Goal: Task Accomplishment & Management: Manage account settings

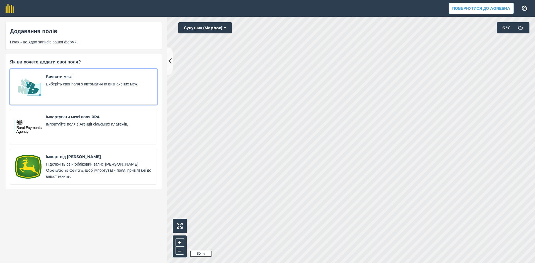
click at [69, 85] on span "Виберіть свої поля з автоматично визначених меж." at bounding box center [99, 84] width 106 height 6
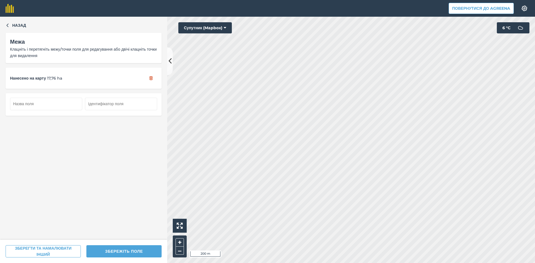
click at [123, 251] on button "ЗБЕРЕЖІТЬ ПОЛЕ" at bounding box center [123, 251] width 75 height 12
click at [35, 103] on input "text" at bounding box center [46, 104] width 72 height 12
type input "8"
type input "7"
type input "8"
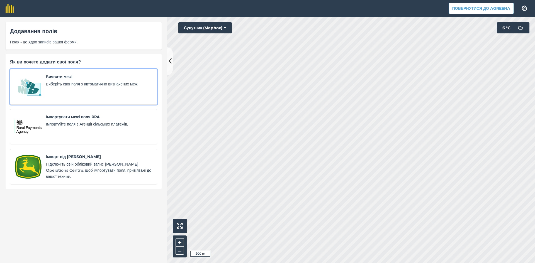
click at [63, 74] on span "Виявити межі" at bounding box center [99, 77] width 106 height 6
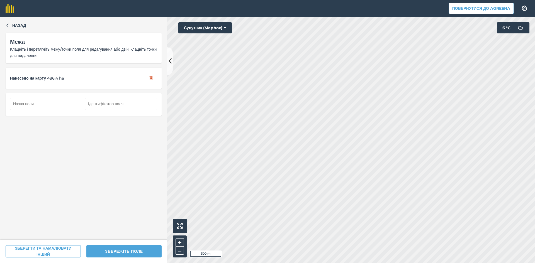
click at [128, 246] on button "ЗБЕРЕЖІТЬ ПОЛЕ" at bounding box center [123, 251] width 75 height 12
click at [41, 103] on input "text" at bounding box center [46, 104] width 72 height 12
type input "8"
type input "9"
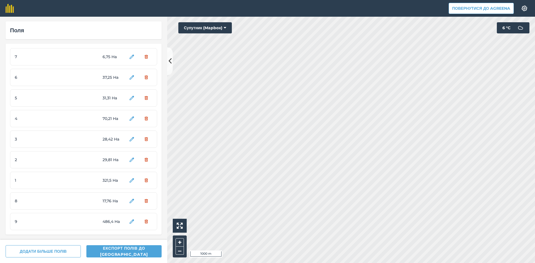
scroll to position [1, 0]
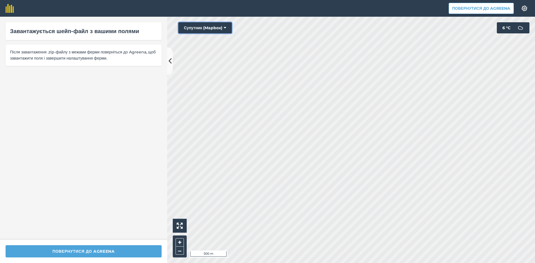
click at [203, 26] on button "Супутник (Mapbox)" at bounding box center [204, 27] width 53 height 11
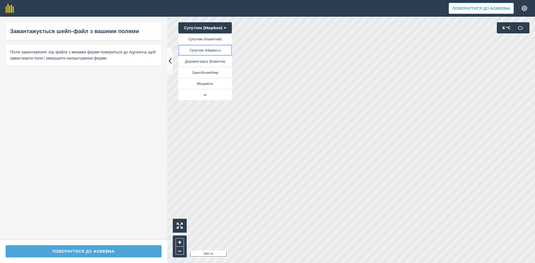
click at [206, 52] on button "Супутник (Mapbox)" at bounding box center [204, 50] width 53 height 11
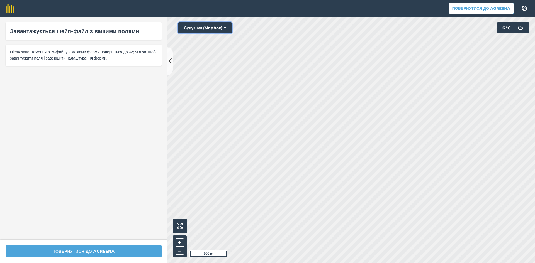
click at [205, 26] on button "Супутник (Mapbox)" at bounding box center [204, 27] width 53 height 11
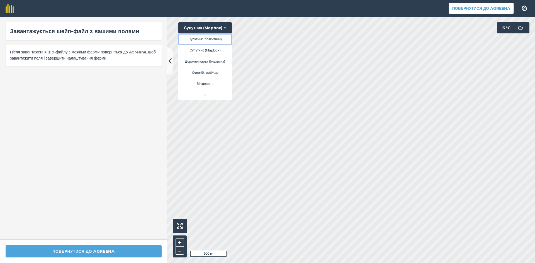
click at [205, 39] on button "Супутник (блакитний)" at bounding box center [204, 38] width 53 height 11
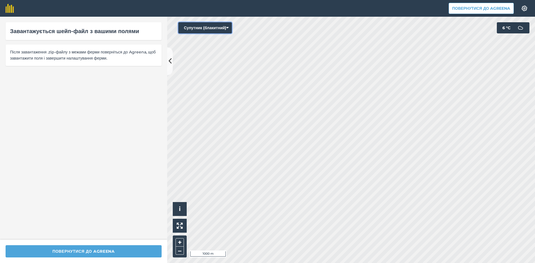
click at [219, 27] on button "Супутник (блакитний)" at bounding box center [204, 27] width 53 height 11
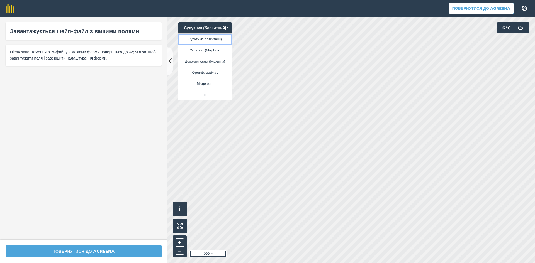
click at [219, 38] on button "Супутник (блакитний)" at bounding box center [204, 38] width 53 height 11
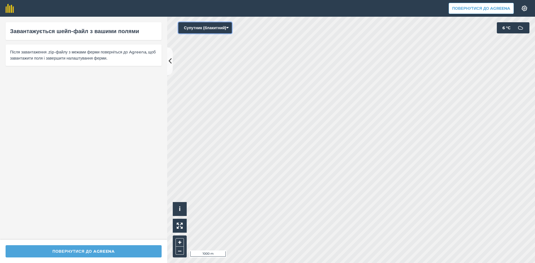
click at [218, 25] on button "Супутник (блакитний)" at bounding box center [204, 27] width 53 height 11
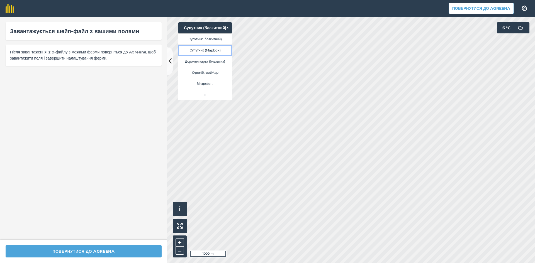
click at [217, 52] on button "Супутник (Mapbox)" at bounding box center [204, 50] width 53 height 11
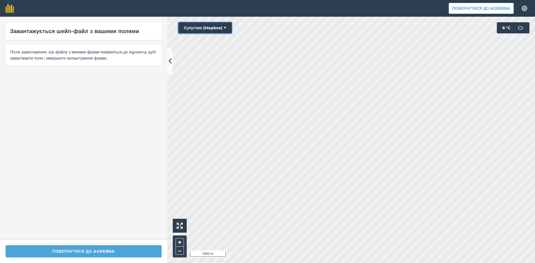
click at [215, 26] on button "Супутник (Mapbox)" at bounding box center [204, 27] width 53 height 11
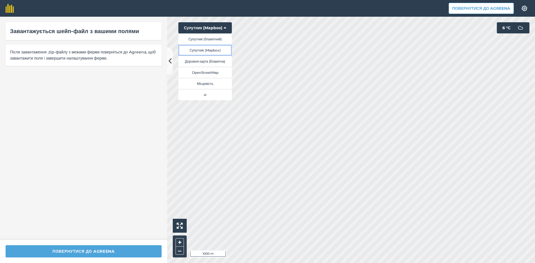
click at [215, 50] on button "Супутник (Mapbox)" at bounding box center [204, 50] width 53 height 11
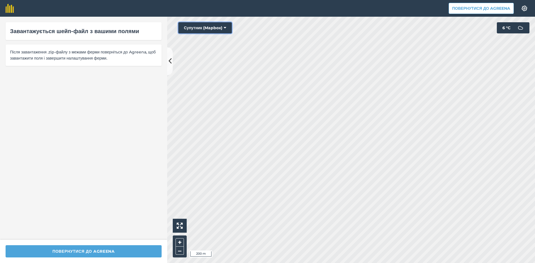
click at [217, 28] on button "Супутник (Mapbox)" at bounding box center [204, 27] width 53 height 11
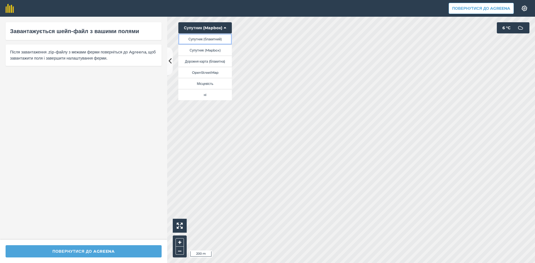
click at [214, 36] on button "Супутник (блакитний)" at bounding box center [204, 38] width 53 height 11
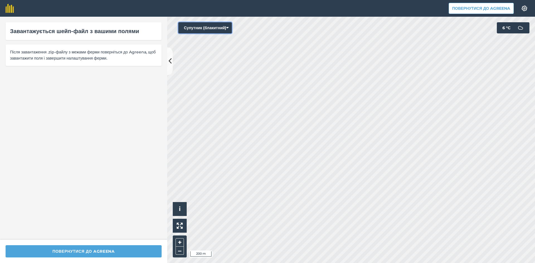
click at [224, 24] on button "Супутник (блакитний)" at bounding box center [204, 27] width 53 height 11
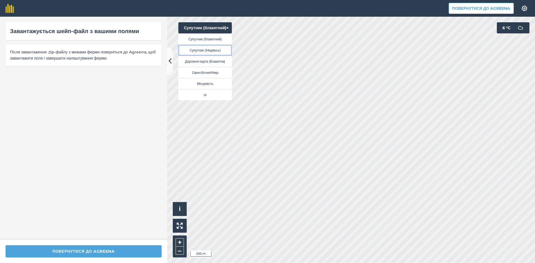
click at [218, 50] on button "Супутник (Mapbox)" at bounding box center [204, 50] width 53 height 11
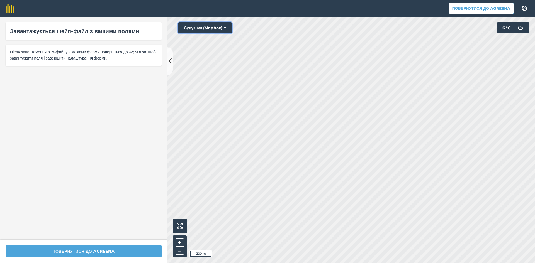
click at [224, 25] on icon at bounding box center [225, 28] width 3 height 6
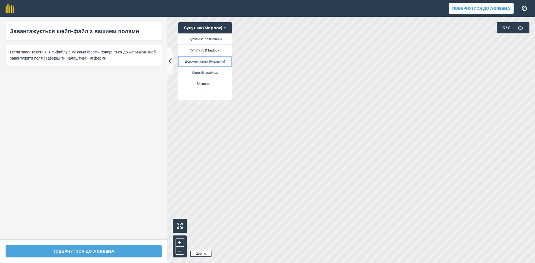
click at [220, 62] on button "Дорожня карта (блакитна)" at bounding box center [204, 61] width 53 height 11
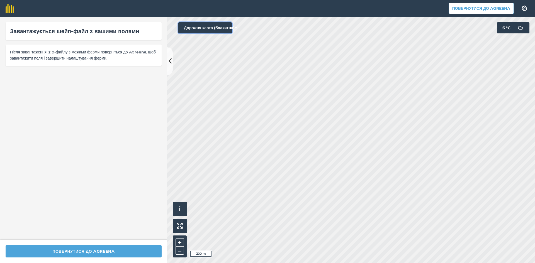
click at [224, 25] on button "Дорожня карта (блакитна)" at bounding box center [204, 27] width 53 height 11
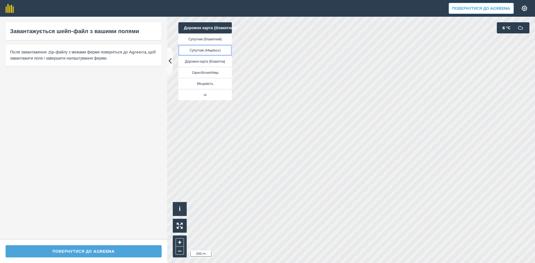
click at [220, 50] on button "Супутник (Mapbox)" at bounding box center [204, 50] width 53 height 11
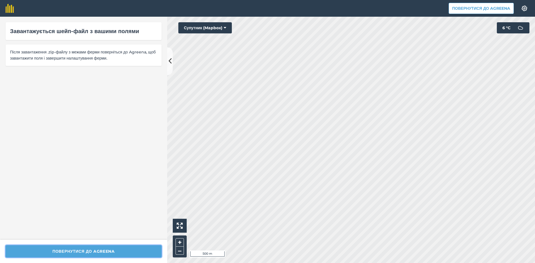
click at [90, 250] on button "Повернутися до Agreena" at bounding box center [84, 251] width 156 height 12
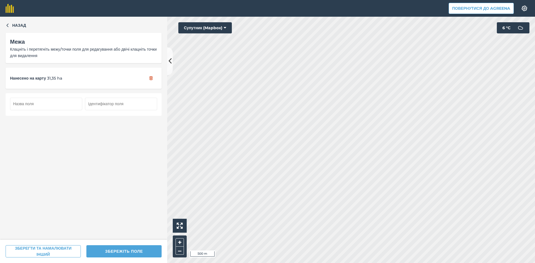
click at [54, 102] on input "text" at bounding box center [46, 104] width 72 height 12
type input "9"
type input "1"
type input "9"
type input "10"
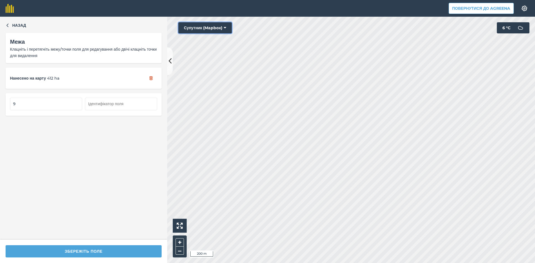
click at [209, 26] on button "Супутник (Mapbox)" at bounding box center [204, 27] width 53 height 11
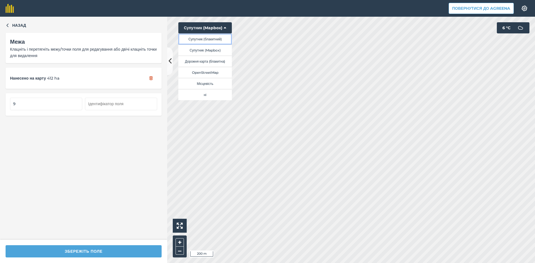
click at [205, 40] on button "Супутник (блакитний)" at bounding box center [204, 38] width 53 height 11
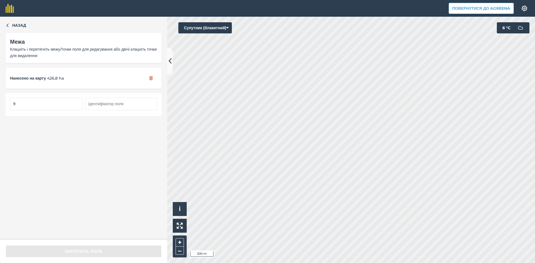
click at [32, 105] on input "9" at bounding box center [46, 104] width 72 height 12
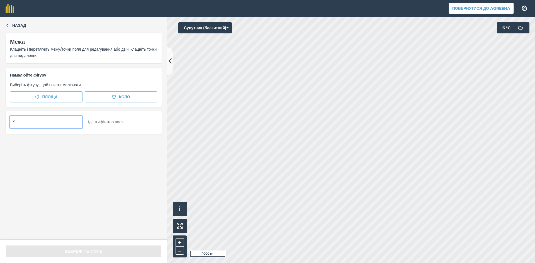
click at [20, 122] on input "9" at bounding box center [46, 122] width 72 height 12
type input "1"
type input "9"
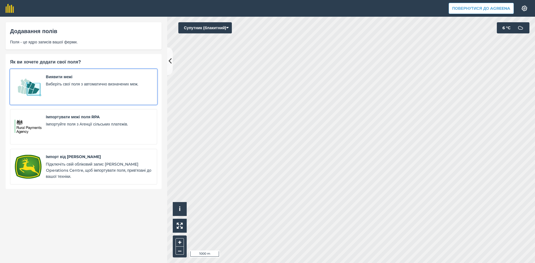
click at [52, 87] on span "Виберіть свої поля з автоматично визначених меж." at bounding box center [99, 84] width 106 height 6
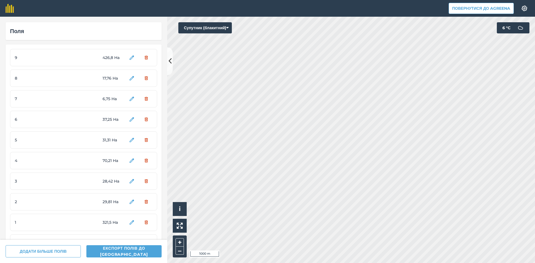
click at [69, 55] on div "9 426,8 Ha" at bounding box center [83, 57] width 147 height 17
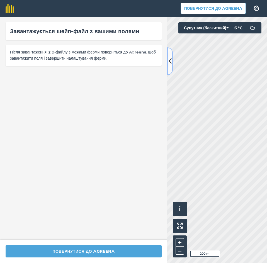
click at [170, 64] on icon at bounding box center [169, 61] width 3 height 10
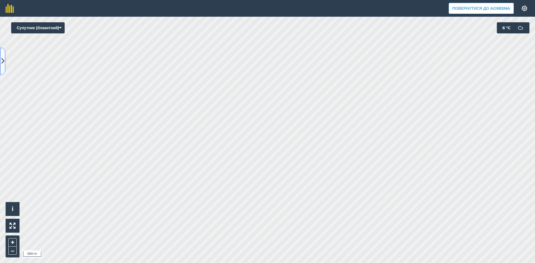
click at [1, 66] on button at bounding box center [3, 61] width 6 height 28
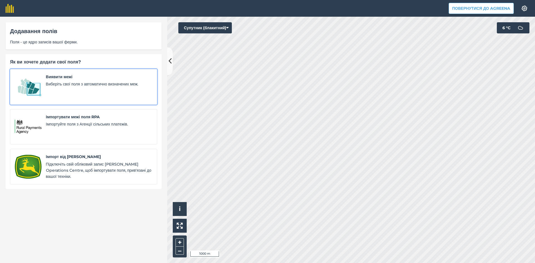
click at [64, 85] on span "Виберіть свої поля з автоматично визначених меж." at bounding box center [99, 84] width 106 height 6
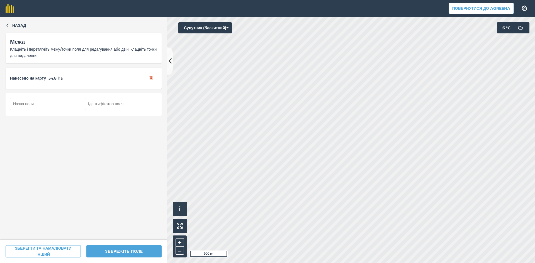
click at [39, 103] on input "text" at bounding box center [46, 104] width 72 height 12
type input "9"
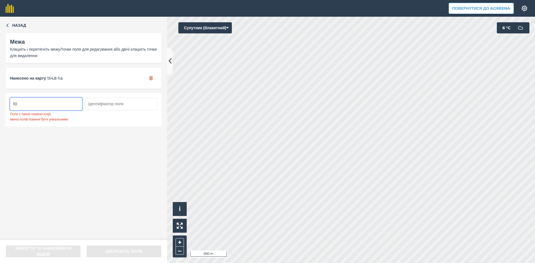
type input "1"
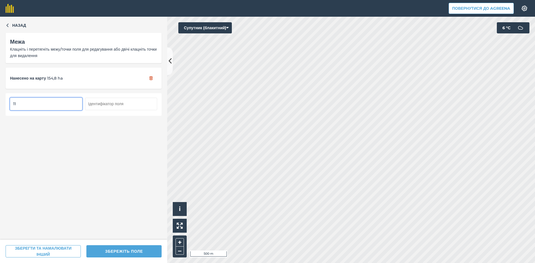
type input "11"
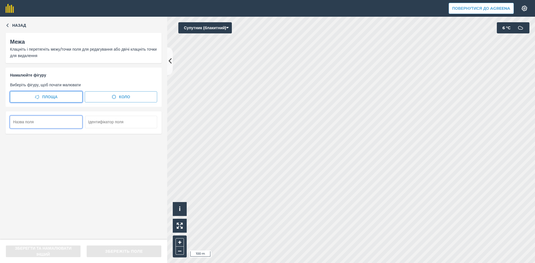
click at [60, 93] on button "Площа" at bounding box center [46, 96] width 72 height 11
click at [50, 96] on span "Площа" at bounding box center [49, 97] width 15 height 6
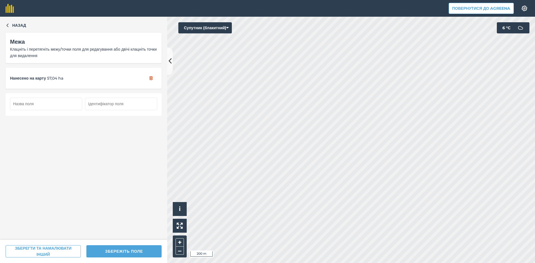
click at [61, 105] on input "text" at bounding box center [46, 104] width 72 height 12
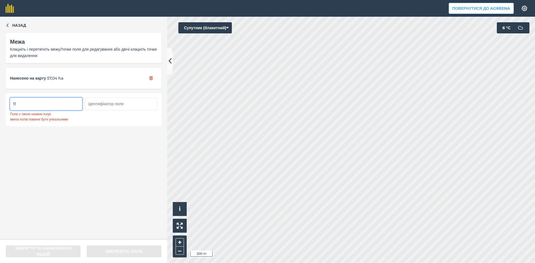
type input "1"
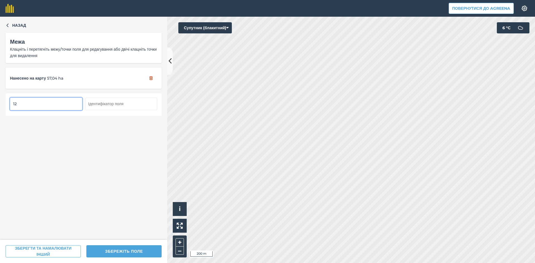
type input "12"
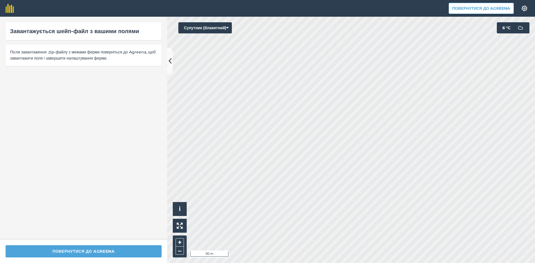
click at [282, 263] on html "Повернутися до Agreena Налаштування Map printing is not available on our free p…" at bounding box center [267, 131] width 535 height 263
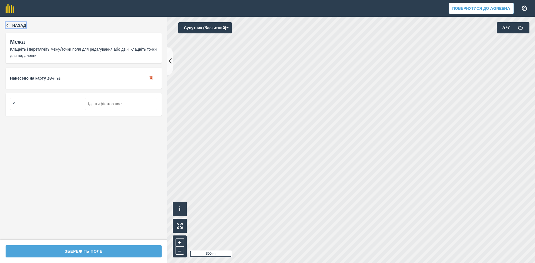
click at [6, 24] on icon "button" at bounding box center [8, 25] width 4 height 4
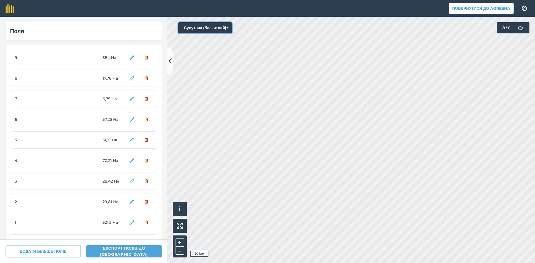
click at [187, 25] on button "Супутник (блакитний)" at bounding box center [204, 27] width 53 height 11
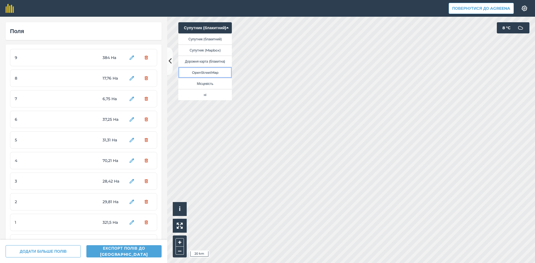
click at [222, 68] on button "OpenStreetMap" at bounding box center [204, 72] width 53 height 11
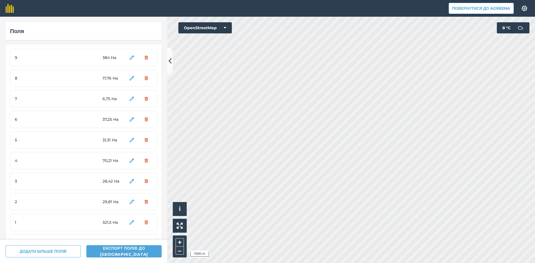
click at [403, 263] on html "Повернутися до Agreena Налаштування Map printing is not available on our free p…" at bounding box center [267, 131] width 535 height 263
click at [213, 30] on button "OpenStreetMap" at bounding box center [204, 27] width 53 height 11
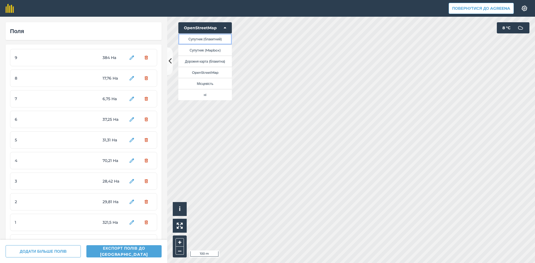
click at [217, 36] on button "Супутник (блакитний)" at bounding box center [204, 38] width 53 height 11
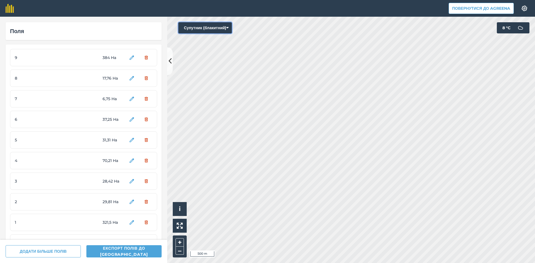
drag, startPoint x: 194, startPoint y: 30, endPoint x: 196, endPoint y: 33, distance: 3.2
click at [194, 30] on button "Супутник (блакитний)" at bounding box center [204, 27] width 53 height 11
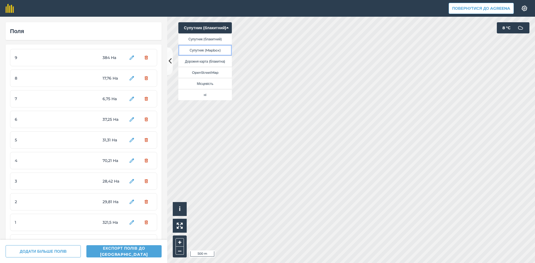
click at [207, 50] on button "Супутник (Mapbox)" at bounding box center [204, 50] width 53 height 11
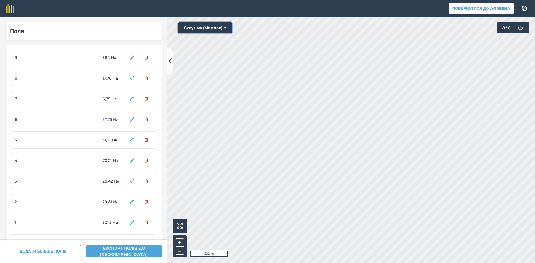
click at [218, 28] on button "Супутник (Mapbox)" at bounding box center [204, 27] width 53 height 11
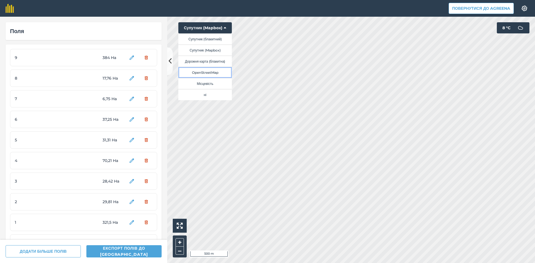
click at [218, 71] on button "OpenStreetMap" at bounding box center [204, 72] width 53 height 11
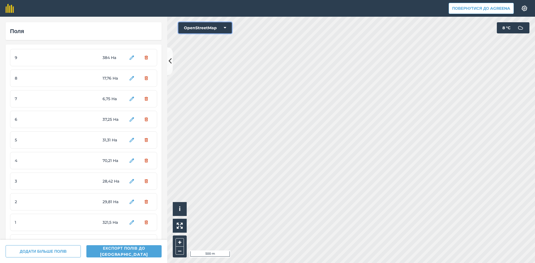
click at [192, 26] on button "OpenStreetMap" at bounding box center [204, 27] width 53 height 11
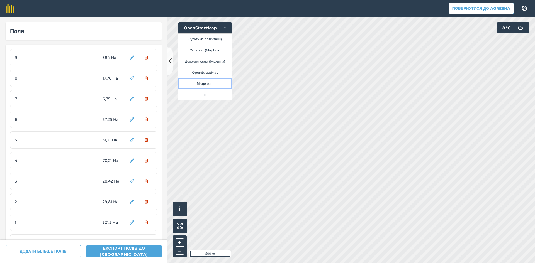
click at [214, 80] on button "Місцевість" at bounding box center [204, 83] width 53 height 11
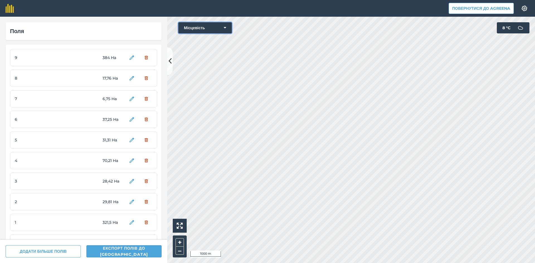
click at [193, 25] on button "Місцевість" at bounding box center [204, 27] width 53 height 11
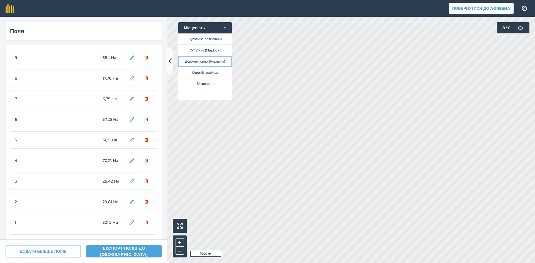
click at [212, 61] on button "Дорожня карта (блакитна)" at bounding box center [204, 61] width 53 height 11
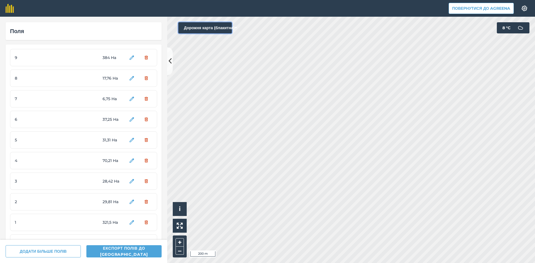
click at [199, 28] on button "Дорожня карта (блакитна)" at bounding box center [204, 27] width 53 height 11
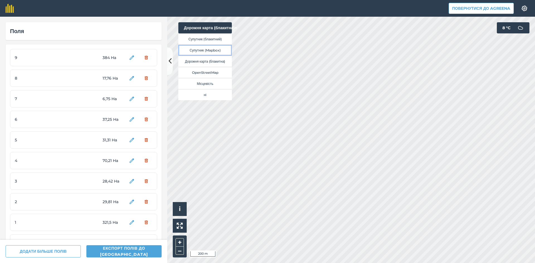
click at [216, 50] on button "Супутник (Mapbox)" at bounding box center [204, 50] width 53 height 11
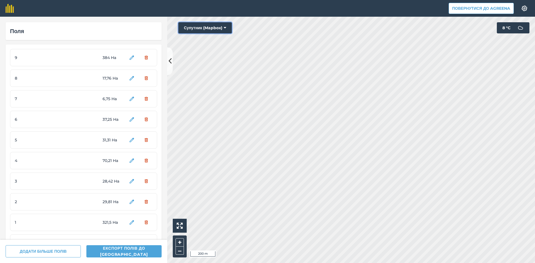
click at [197, 28] on button "Супутник (Mapbox)" at bounding box center [204, 27] width 53 height 11
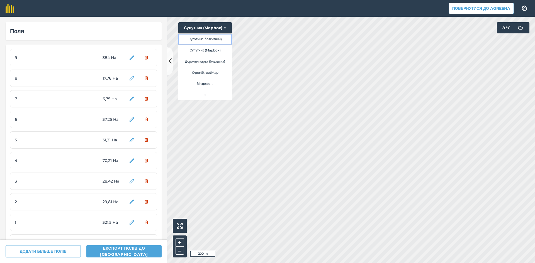
click at [199, 36] on button "Супутник (блакитний)" at bounding box center [204, 38] width 53 height 11
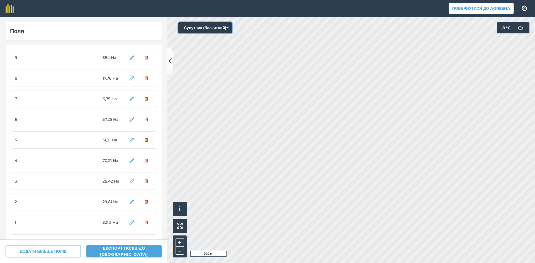
click at [199, 27] on button "Супутник (блакитний)" at bounding box center [204, 27] width 53 height 11
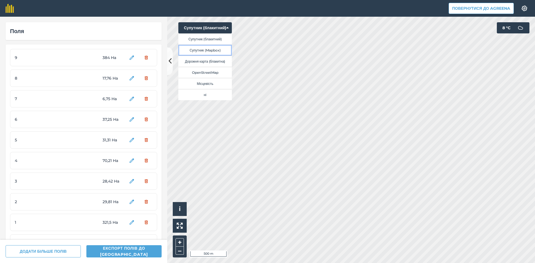
click at [204, 49] on button "Супутник (Mapbox)" at bounding box center [204, 50] width 53 height 11
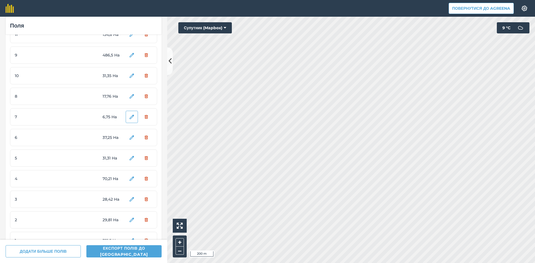
scroll to position [35, 0]
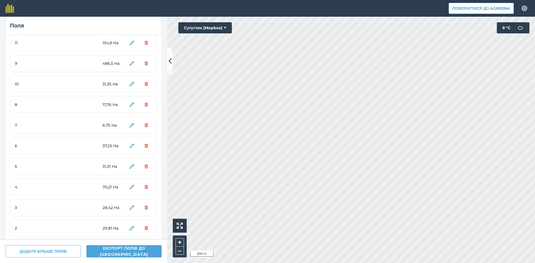
click at [52, 124] on span "7" at bounding box center [36, 125] width 42 height 6
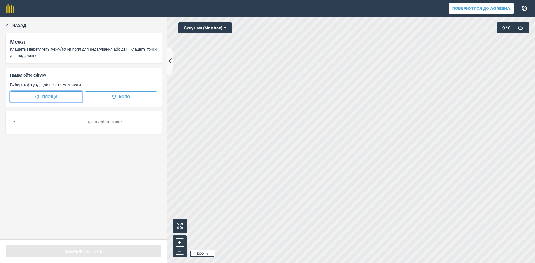
click at [56, 99] on span "Площа" at bounding box center [49, 97] width 15 height 6
click at [53, 96] on span "Площа" at bounding box center [49, 97] width 15 height 6
click at [54, 97] on span "Площа" at bounding box center [49, 97] width 15 height 6
click at [5, 21] on div "Назад Межа Клацніть і перетягніть межу/точки поля для редагування або двічі кла…" at bounding box center [83, 128] width 167 height 223
click at [8, 25] on icon "button" at bounding box center [8, 25] width 4 height 4
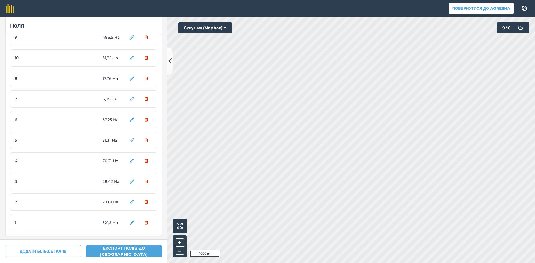
scroll to position [63, 0]
click at [48, 98] on span "9" at bounding box center [36, 99] width 42 height 6
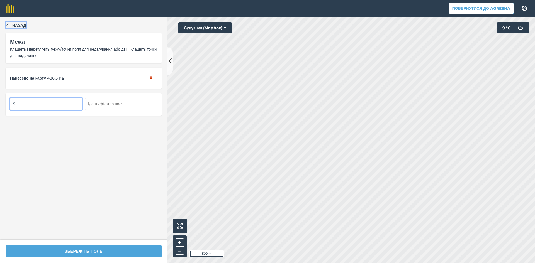
click at [8, 23] on button "Назад" at bounding box center [16, 25] width 21 height 6
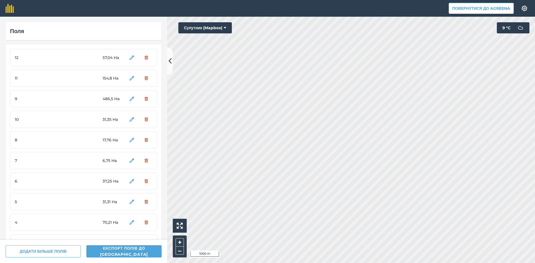
click at [74, 75] on div "11 154,8 Ha" at bounding box center [83, 78] width 147 height 17
click at [78, 95] on div "9 486,5 Ha" at bounding box center [83, 98] width 147 height 17
click at [106, 99] on span "486,5 Ha" at bounding box center [112, 99] width 21 height 6
drag, startPoint x: 103, startPoint y: 100, endPoint x: 95, endPoint y: 99, distance: 7.5
click at [95, 99] on div "9 486,5 Ha" at bounding box center [83, 98] width 147 height 17
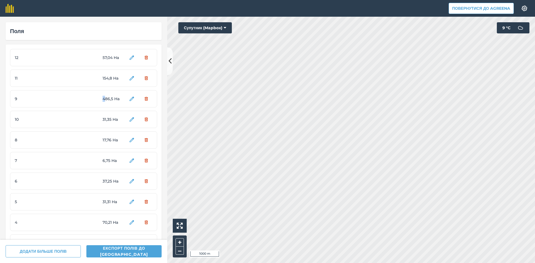
click at [87, 99] on div "9 486,5 Ha" at bounding box center [83, 98] width 147 height 17
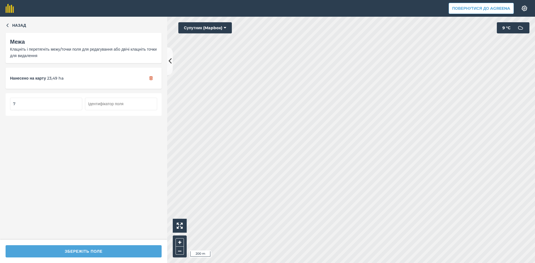
click at [18, 104] on input "7" at bounding box center [46, 104] width 72 height 12
type input "20"
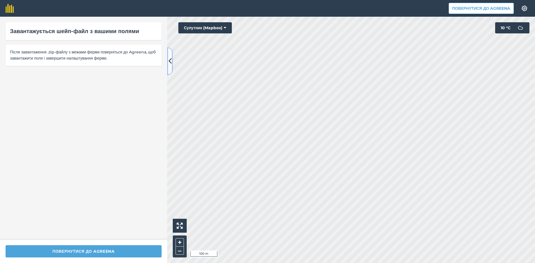
click at [170, 59] on icon at bounding box center [169, 61] width 3 height 10
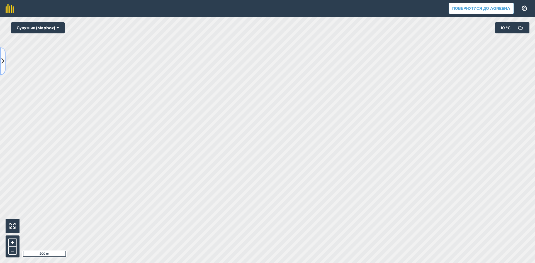
click at [0, 58] on button at bounding box center [3, 61] width 6 height 28
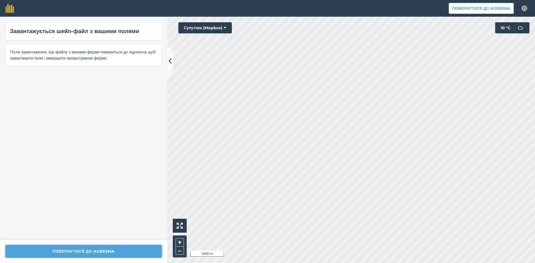
click at [107, 248] on button "Повернутися до Agreena" at bounding box center [84, 251] width 156 height 12
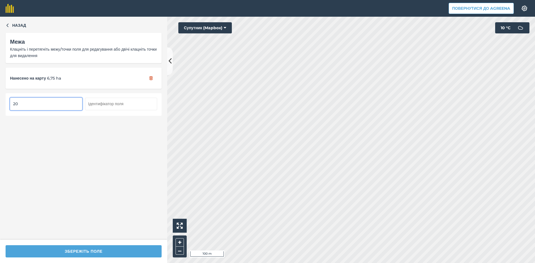
type input "2"
type input "7"
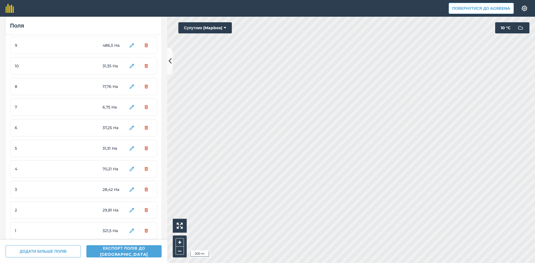
scroll to position [63, 0]
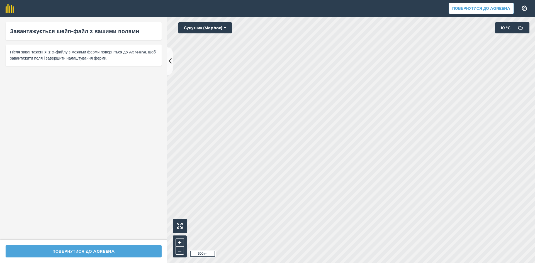
click at [357, 263] on html "Повернутися до Agreena Налаштування Map printing is not available on our free p…" at bounding box center [267, 131] width 535 height 263
click at [93, 254] on button "Повернутися до Agreena" at bounding box center [84, 251] width 156 height 12
click at [261, 263] on html "Повернутися до Agreena Налаштування Map printing is not available on our free p…" at bounding box center [267, 131] width 535 height 263
click at [205, 29] on button "Супутник (Mapbox)" at bounding box center [204, 27] width 53 height 11
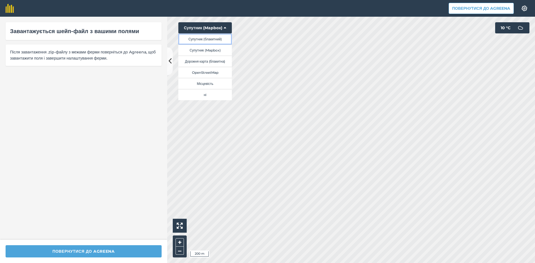
click at [207, 40] on button "Супутник (блакитний)" at bounding box center [204, 38] width 53 height 11
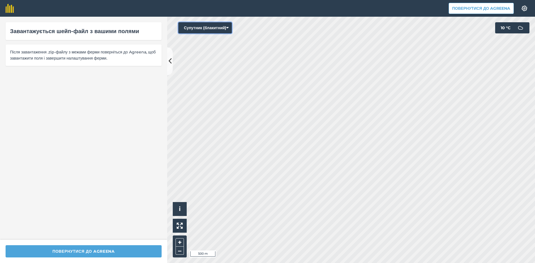
click at [197, 26] on button "Супутник (блакитний)" at bounding box center [204, 27] width 53 height 11
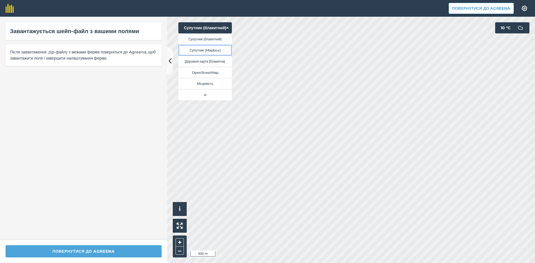
click at [205, 52] on button "Супутник (Mapbox)" at bounding box center [204, 50] width 53 height 11
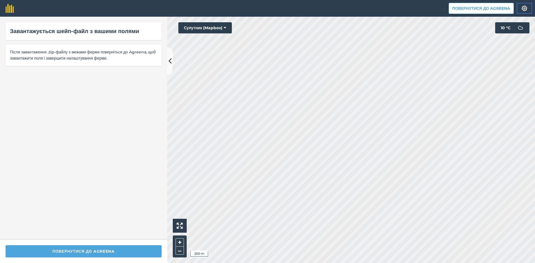
click at [523, 8] on img at bounding box center [524, 9] width 7 height 6
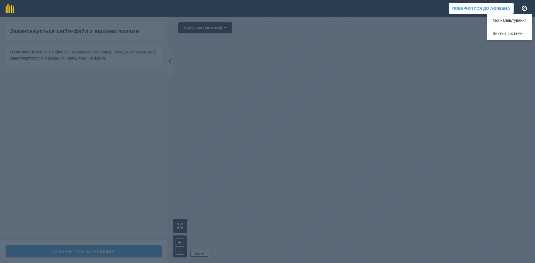
click at [257, 116] on div at bounding box center [267, 140] width 535 height 246
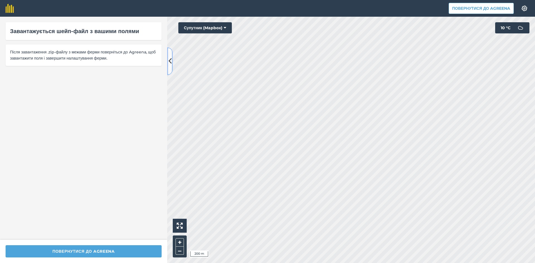
click at [171, 60] on icon at bounding box center [169, 61] width 3 height 10
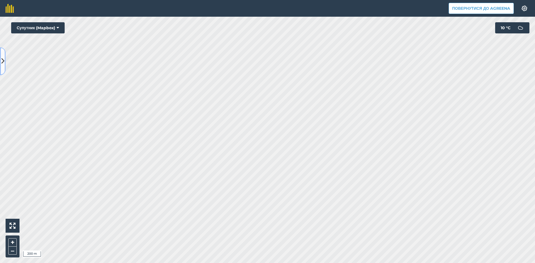
click at [3, 60] on icon at bounding box center [2, 61] width 3 height 10
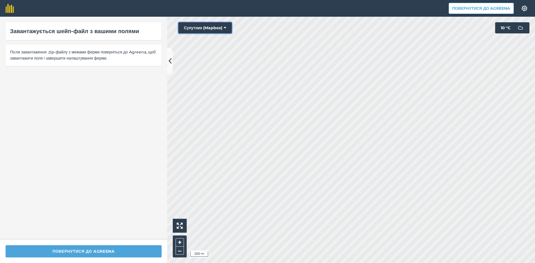
click at [199, 30] on button "Супутник (Mapbox)" at bounding box center [204, 27] width 53 height 11
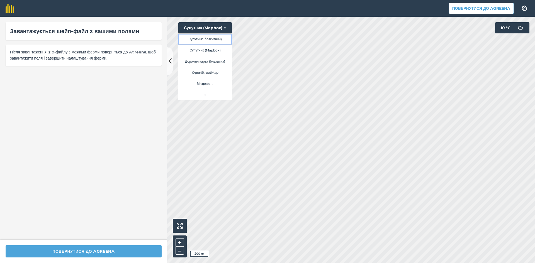
click at [205, 40] on button "Супутник (блакитний)" at bounding box center [204, 38] width 53 height 11
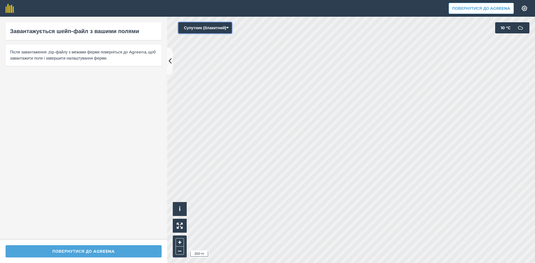
click at [205, 28] on button "Супутник (блакитний)" at bounding box center [204, 27] width 53 height 11
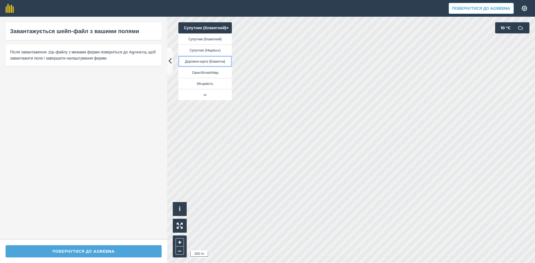
click at [206, 60] on button "Дорожня карта (блакитна)" at bounding box center [204, 61] width 53 height 11
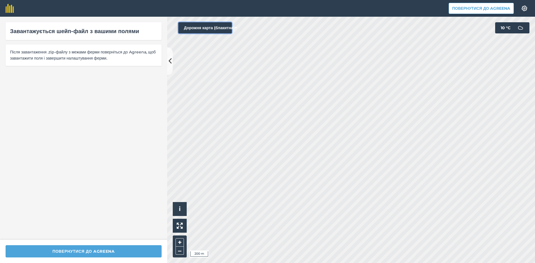
click at [204, 29] on button "Дорожня карта (блакитна)" at bounding box center [204, 27] width 53 height 11
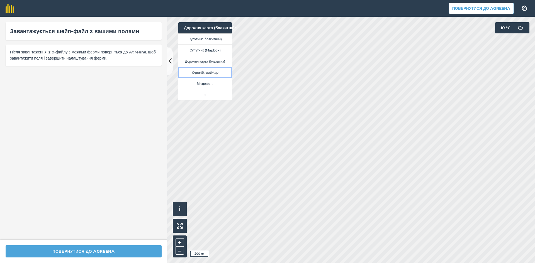
click at [207, 71] on button "OpenStreetMap" at bounding box center [204, 72] width 53 height 11
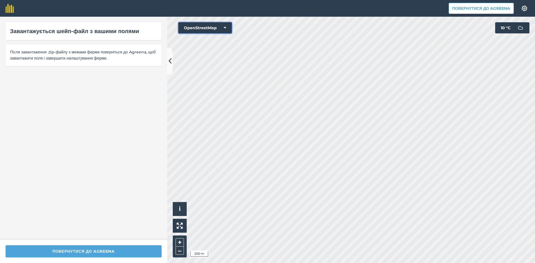
click at [205, 29] on button "OpenStreetMap" at bounding box center [204, 27] width 53 height 11
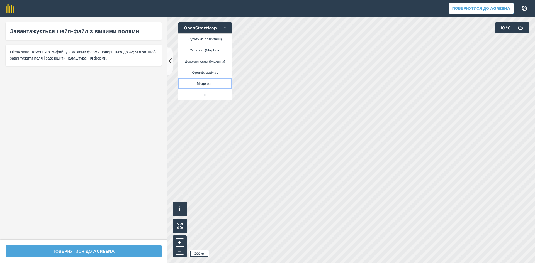
click at [206, 82] on button "Місцевість" at bounding box center [204, 83] width 53 height 11
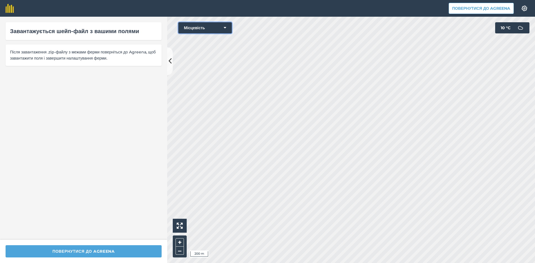
click at [205, 28] on button "Місцевість" at bounding box center [204, 27] width 53 height 11
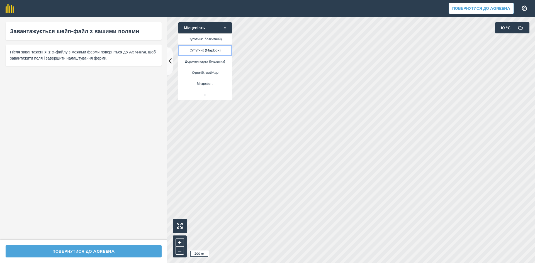
click at [206, 48] on button "Супутник (Mapbox)" at bounding box center [204, 50] width 53 height 11
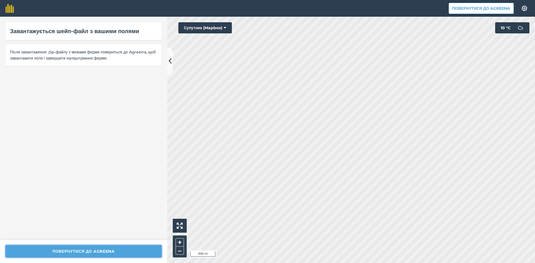
click at [102, 251] on button "Повернутися до Agreena" at bounding box center [84, 251] width 156 height 12
click at [100, 250] on button "Повернутися до Agreena" at bounding box center [84, 251] width 156 height 12
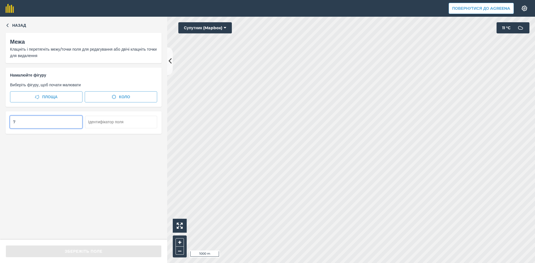
click at [43, 90] on div "Намалюйте фігуру Виберіть фігуру, щоб почати малювати Площа Коло" at bounding box center [84, 87] width 156 height 39
click at [45, 97] on span "Площа" at bounding box center [49, 97] width 15 height 6
click at [57, 97] on span "Площа" at bounding box center [49, 97] width 15 height 6
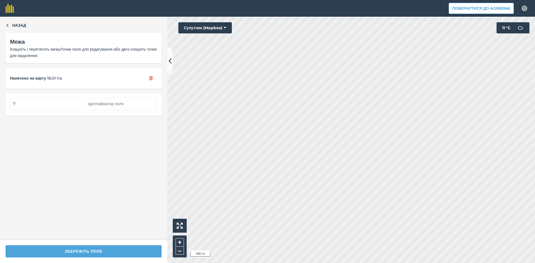
click at [52, 79] on span "18,01 ha" at bounding box center [54, 78] width 15 height 6
click at [83, 78] on div "Нанесено на карту 18,01 ha" at bounding box center [84, 78] width 156 height 21
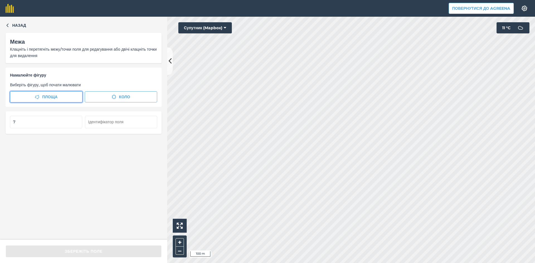
click at [53, 97] on span "Площа" at bounding box center [49, 97] width 15 height 6
click at [60, 97] on button "Площа" at bounding box center [46, 96] width 72 height 11
click at [26, 120] on input "7" at bounding box center [46, 122] width 72 height 12
click at [45, 100] on span "Площа" at bounding box center [49, 97] width 15 height 6
click at [44, 119] on input "text" at bounding box center [46, 122] width 72 height 12
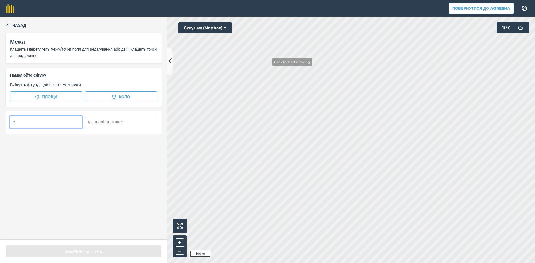
type input "7"
click at [35, 121] on input "7" at bounding box center [46, 122] width 72 height 12
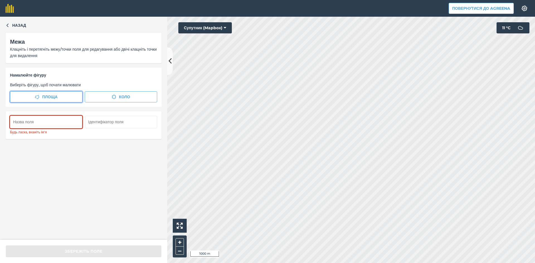
click at [50, 95] on span "Площа" at bounding box center [49, 97] width 15 height 6
click at [28, 121] on input "text" at bounding box center [46, 122] width 72 height 12
click at [123, 97] on span "Коло" at bounding box center [124, 97] width 11 height 6
click at [44, 95] on span "Площа" at bounding box center [49, 97] width 15 height 6
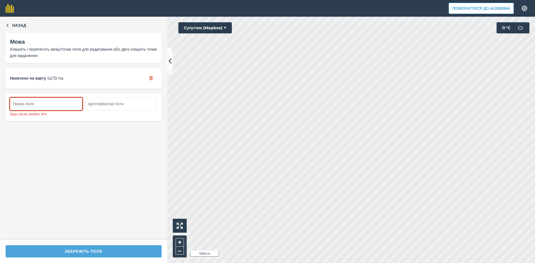
click at [89, 251] on button "ЗБЕРЕЖІТЬ ПОЛЕ" at bounding box center [84, 251] width 156 height 12
click at [42, 107] on input "text" at bounding box center [46, 104] width 72 height 12
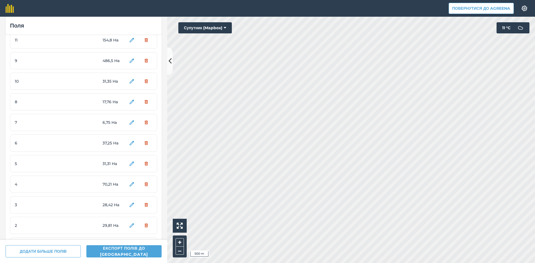
scroll to position [63, 0]
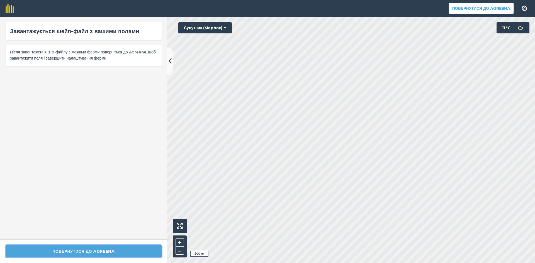
click at [122, 253] on button "Повернутися до Agreena" at bounding box center [84, 251] width 156 height 12
click at [116, 256] on button "Повернутися до Agreena" at bounding box center [84, 251] width 156 height 12
click at [55, 60] on span "Після завантаження .zip-файлу з межами ферми поверніться до Agreena, щоб завант…" at bounding box center [83, 55] width 147 height 13
drag, startPoint x: 82, startPoint y: 210, endPoint x: 86, endPoint y: 230, distance: 20.2
click at [84, 214] on div "Завантажується шейп-файл з вашими полями Після завантаження .zip-файлу з межами…" at bounding box center [83, 128] width 167 height 223
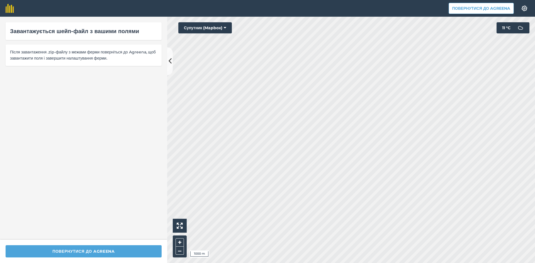
click at [89, 181] on div "Завантажується шейп-файл з вашими полями Після завантаження .zip-файлу з межами…" at bounding box center [83, 128] width 167 height 223
click at [101, 253] on button "Повернутися до Agreena" at bounding box center [84, 251] width 156 height 12
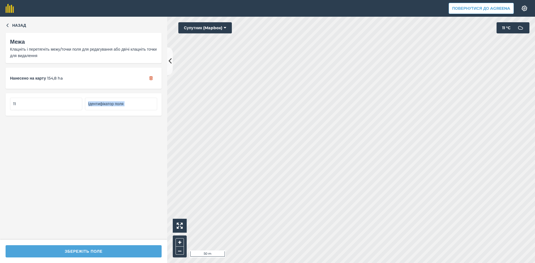
click at [298, 143] on div "Назад Межа Клацніть і перетягніть межу/точки поля для редагування або двічі кла…" at bounding box center [267, 140] width 535 height 246
click at [100, 154] on div "Назад Межа Клацніть і перетягніть межу/точки поля для редагування або двічі кла…" at bounding box center [83, 128] width 167 height 223
click at [148, 158] on div "Назад Межа Клацніть і перетягніть межу/точки поля для редагування або двічі кла…" at bounding box center [83, 128] width 167 height 223
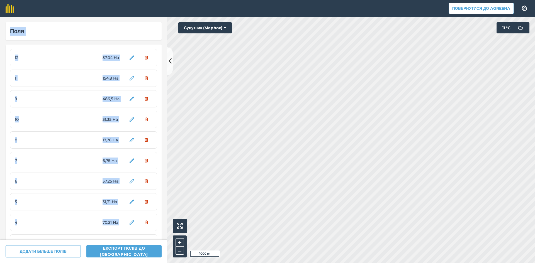
click at [118, 34] on div "Поля" at bounding box center [83, 31] width 147 height 9
click at [45, 43] on div "Поля 12 57,04 Ha 11 154,8 Ha 9 486,5 Ha 10 31,35 Ha 8 17,76 Ha 7 6,75 Ha 6 37,2…" at bounding box center [83, 128] width 167 height 223
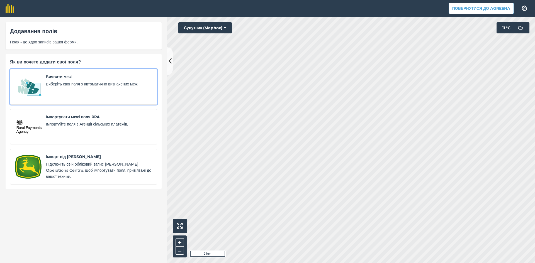
click at [51, 85] on span "Виберіть свої поля з автоматично визначених меж." at bounding box center [99, 84] width 106 height 6
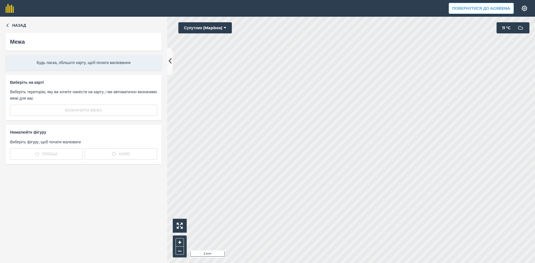
click at [9, 22] on div "Назад Межа Будь ласка, збільште карту, щоб почати малювання Виберіть на карті В…" at bounding box center [83, 140] width 167 height 246
click at [7, 24] on icon "button" at bounding box center [8, 25] width 4 height 4
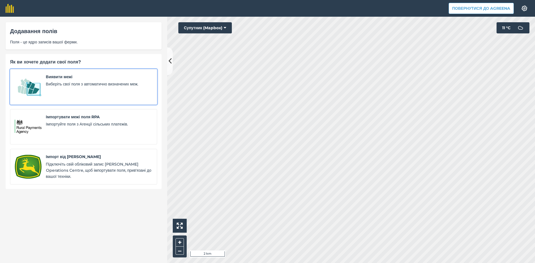
click at [50, 81] on div "Виявити межі Виберіть свої поля з автоматично визначених меж." at bounding box center [99, 87] width 106 height 26
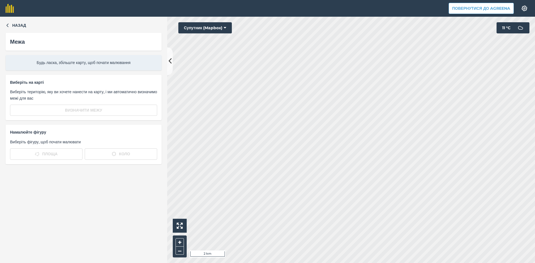
click at [31, 135] on span "Намалюйте фігуру" at bounding box center [83, 132] width 147 height 6
click at [58, 60] on div "Будь ласка, збільште карту, щоб почати малювання" at bounding box center [84, 62] width 156 height 15
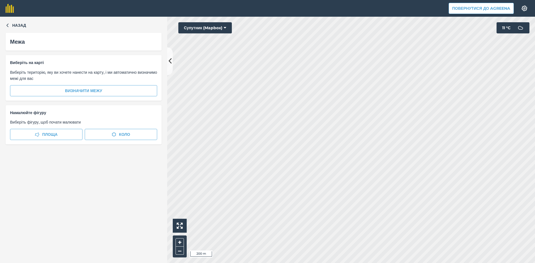
click at [60, 63] on span "Виберіть на карті" at bounding box center [83, 63] width 147 height 6
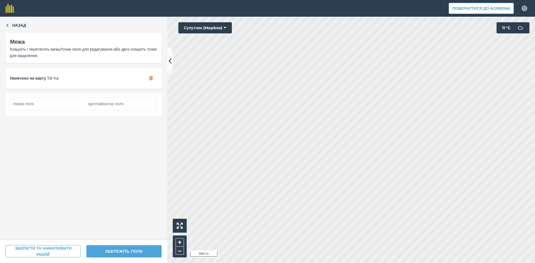
click at [50, 105] on input "text" at bounding box center [46, 104] width 72 height 12
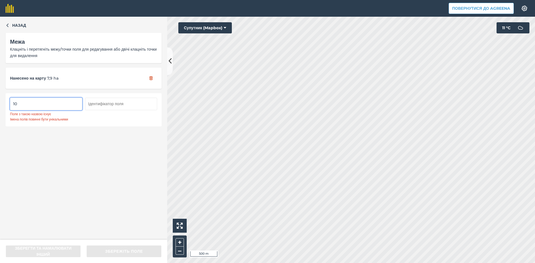
type input "1"
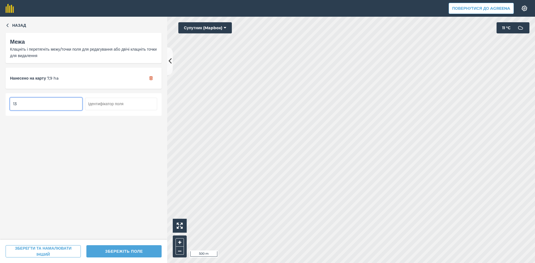
type input "13"
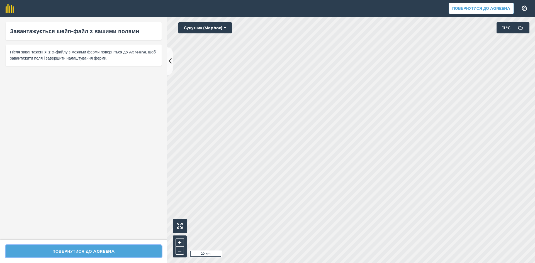
click at [100, 252] on button "Повернутися до Agreena" at bounding box center [84, 251] width 156 height 12
click at [116, 251] on button "Повернутися до Agreena" at bounding box center [84, 251] width 156 height 12
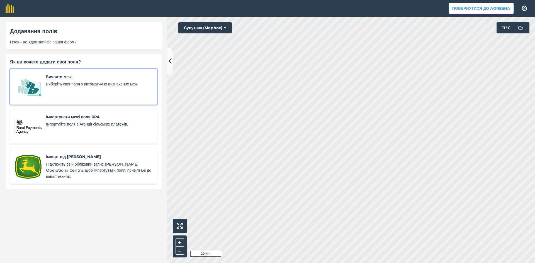
click at [72, 90] on div "Виявити межі Виберіть свої поля з автоматично визначених меж." at bounding box center [99, 87] width 106 height 26
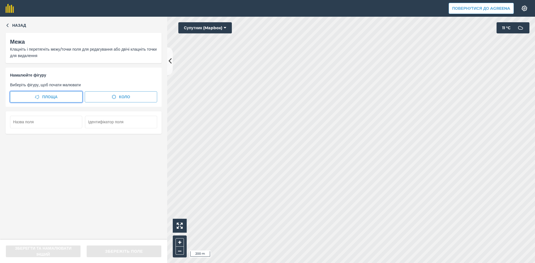
click at [46, 97] on span "Площа" at bounding box center [49, 97] width 15 height 6
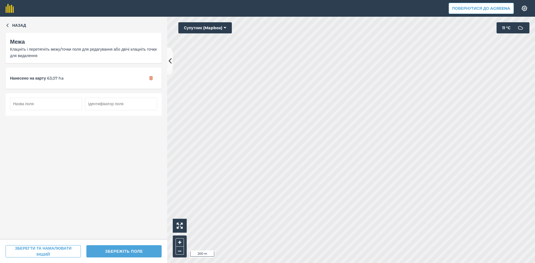
click at [47, 104] on input "text" at bounding box center [46, 104] width 72 height 12
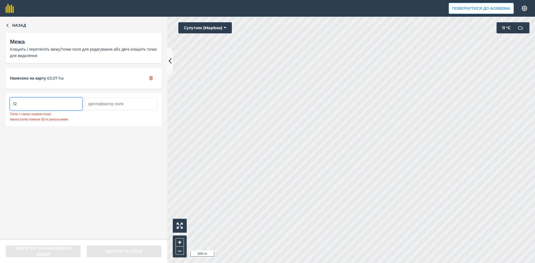
type input "1"
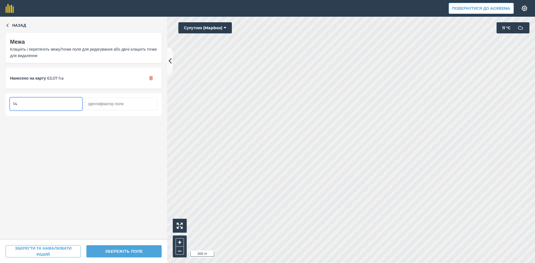
type input "14"
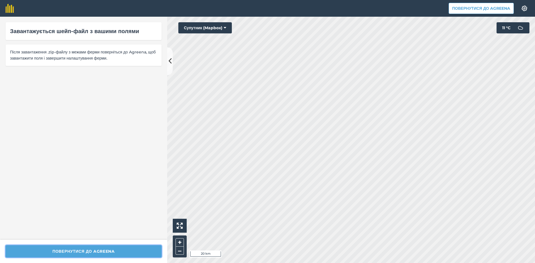
click at [101, 251] on button "Повернутися до Agreena" at bounding box center [84, 251] width 156 height 12
click at [168, 63] on icon at bounding box center [169, 61] width 3 height 10
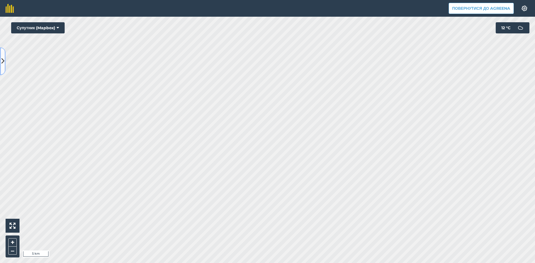
click at [0, 59] on button at bounding box center [3, 61] width 6 height 28
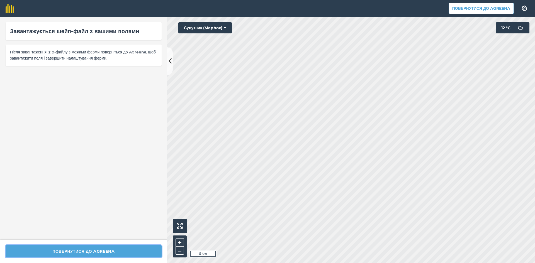
click at [126, 253] on button "Повернутися до Agreena" at bounding box center [84, 251] width 156 height 12
click at [116, 257] on button "Повернутися до Agreena" at bounding box center [84, 251] width 156 height 12
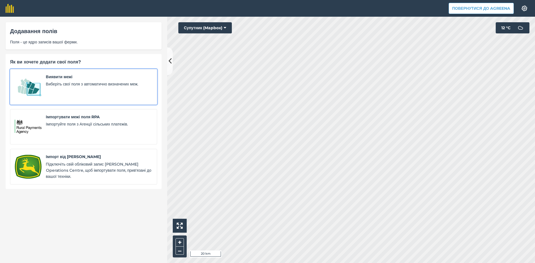
click at [80, 88] on div "Виявити межі Виберіть свої поля з автоматично визначених меж." at bounding box center [99, 87] width 106 height 26
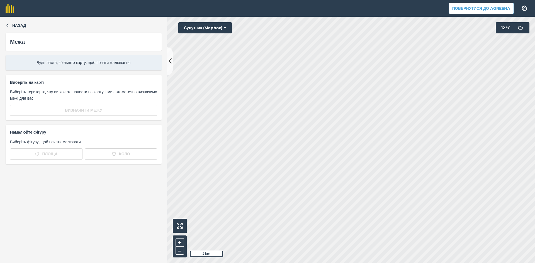
click at [337, 0] on html "Повернутися до Agreena Налаштування Map printing is not available on our free p…" at bounding box center [267, 131] width 535 height 263
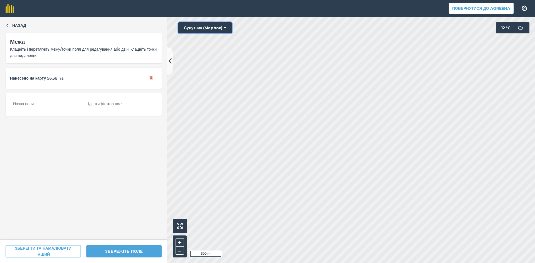
click at [209, 28] on button "Супутник (Mapbox)" at bounding box center [204, 27] width 53 height 11
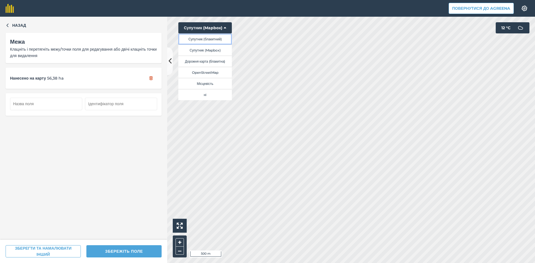
click at [210, 38] on button "Супутник (блакитний)" at bounding box center [204, 38] width 53 height 11
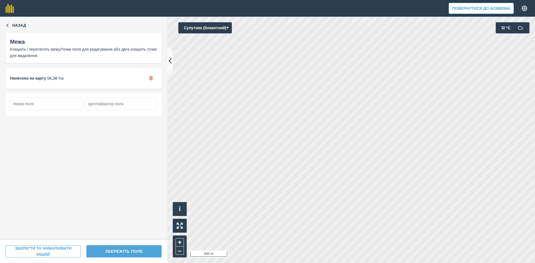
click at [55, 106] on input "text" at bounding box center [46, 104] width 72 height 12
type input "3"
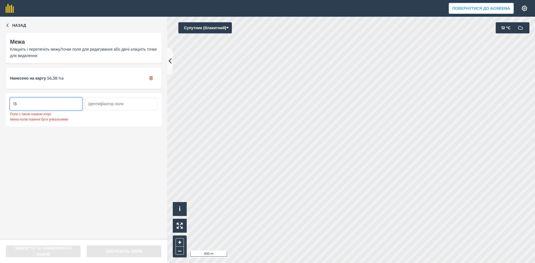
type input "1"
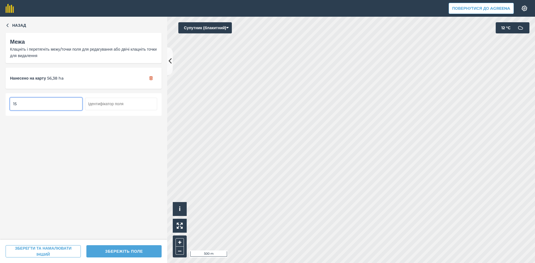
type input "15"
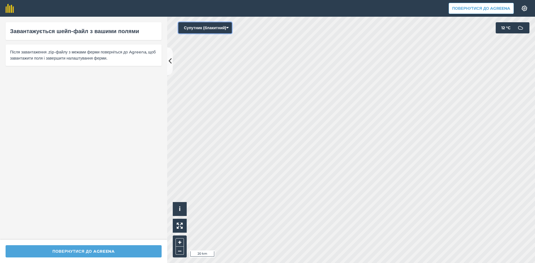
click at [210, 27] on button "Супутник (блакитний)" at bounding box center [204, 27] width 53 height 11
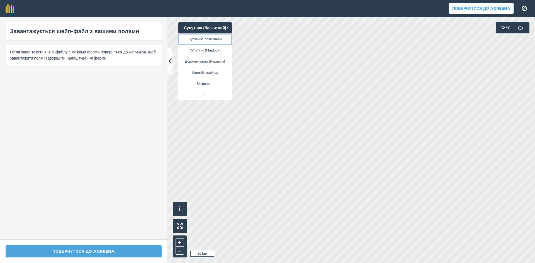
click at [213, 38] on button "Супутник (блакитний)" at bounding box center [204, 38] width 53 height 11
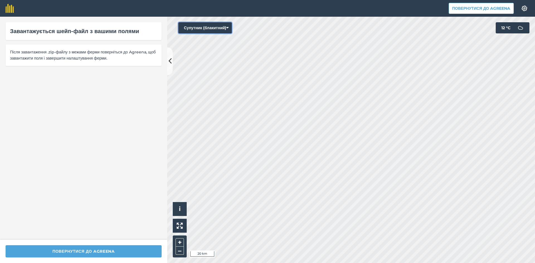
click at [205, 29] on button "Супутник (блакитний)" at bounding box center [204, 27] width 53 height 11
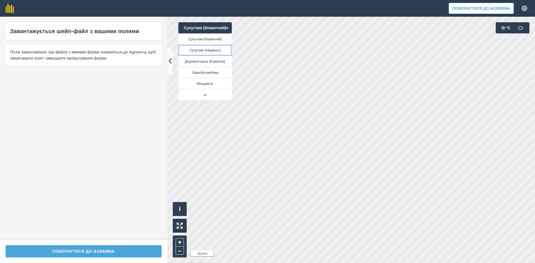
click at [210, 53] on button "Супутник (Mapbox)" at bounding box center [204, 50] width 53 height 11
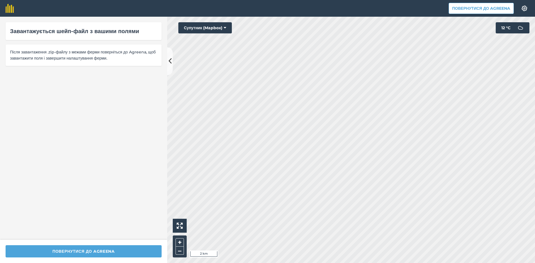
click at [320, 263] on html "Повернутися до Agreena Налаштування Map printing is not available on our free p…" at bounding box center [267, 131] width 535 height 263
click at [95, 248] on button "Повернутися до Agreena" at bounding box center [84, 251] width 156 height 12
click at [87, 250] on button "Повернутися до Agreena" at bounding box center [84, 251] width 156 height 12
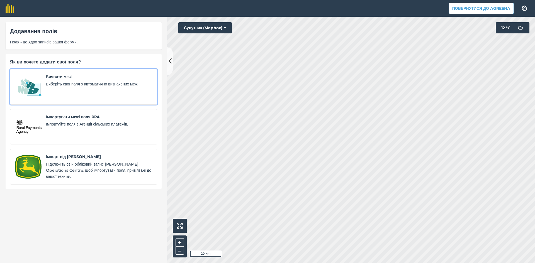
click at [66, 83] on span "Виберіть свої поля з автоматично визначених меж." at bounding box center [99, 84] width 106 height 6
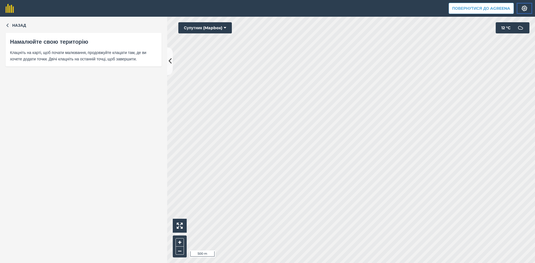
click at [523, 8] on img at bounding box center [524, 9] width 7 height 6
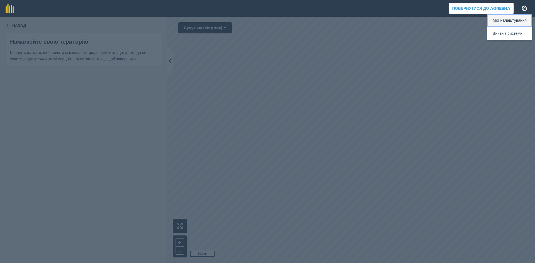
click at [513, 21] on button "Мої налаштування" at bounding box center [509, 20] width 45 height 13
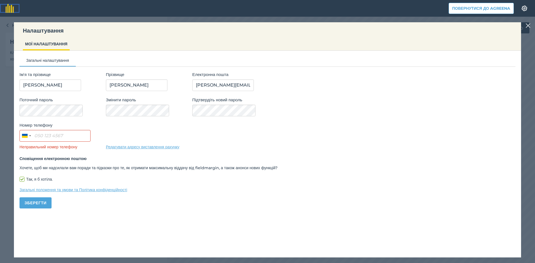
click at [10, 6] on img at bounding box center [10, 8] width 8 height 9
click at [527, 23] on img at bounding box center [527, 25] width 5 height 7
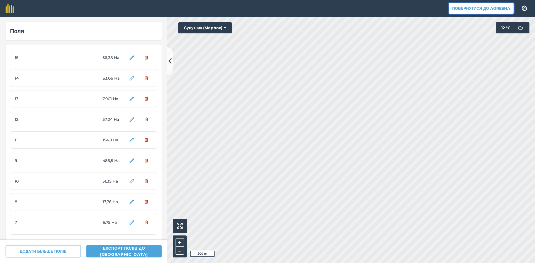
click at [494, 8] on button "Повернутися до Agreena" at bounding box center [480, 8] width 65 height 11
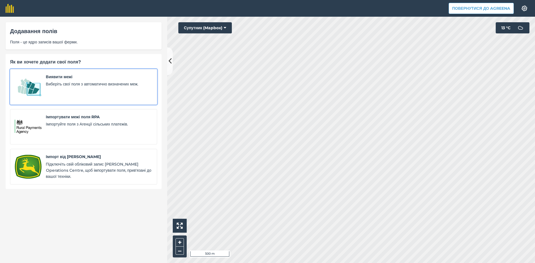
click at [42, 84] on link "Виявити межі Виберіть свої поля з автоматично визначених меж." at bounding box center [83, 87] width 147 height 36
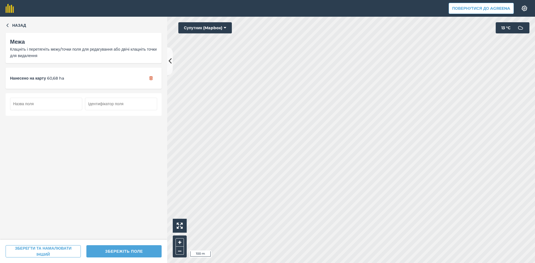
click at [51, 104] on input "text" at bounding box center [46, 104] width 72 height 12
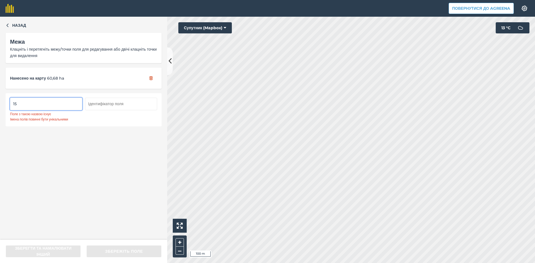
type input "1"
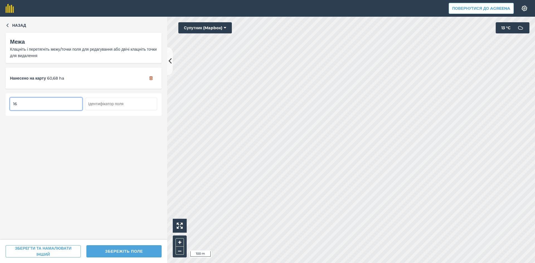
type input "16"
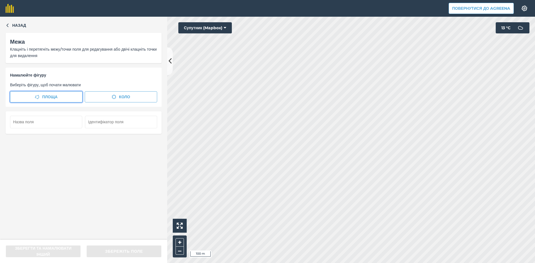
click at [52, 96] on span "Площа" at bounding box center [49, 97] width 15 height 6
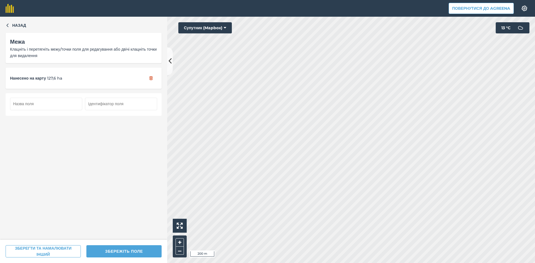
click at [63, 103] on input "text" at bounding box center [46, 104] width 72 height 12
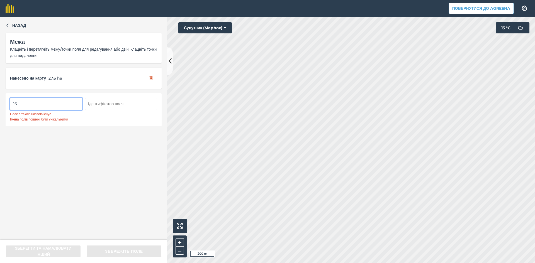
type input "1"
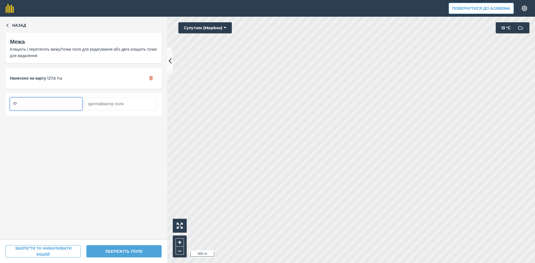
type input "1"
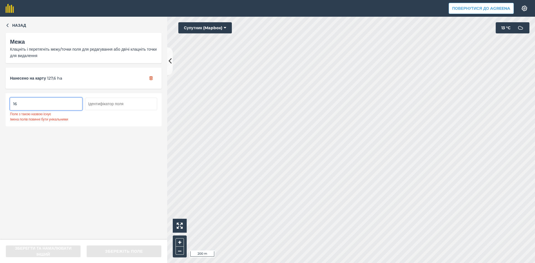
type input "1"
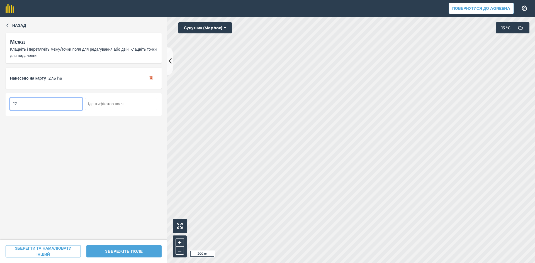
type input "17"
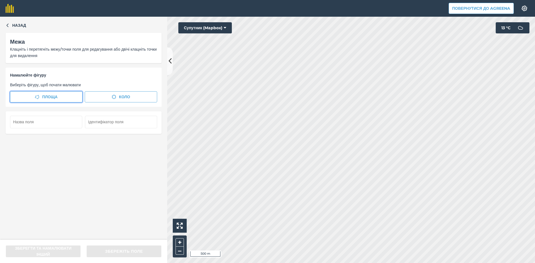
click at [51, 97] on span "Площа" at bounding box center [49, 97] width 15 height 6
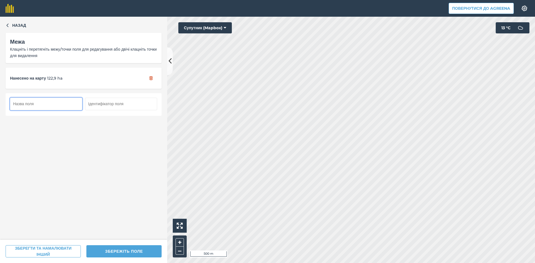
click at [43, 104] on input "text" at bounding box center [46, 104] width 72 height 12
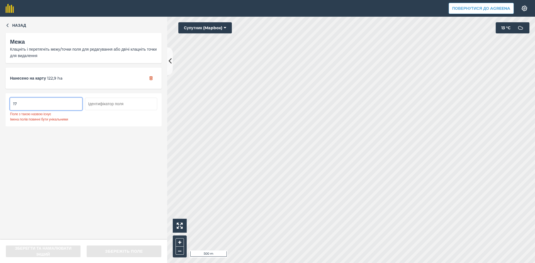
type input "1"
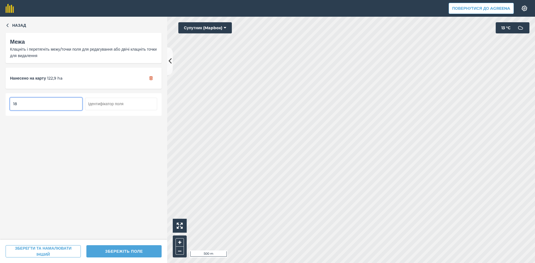
type input "18"
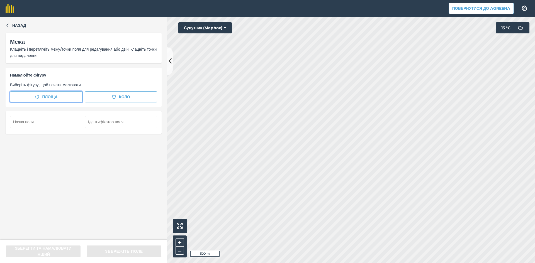
click at [42, 94] on span "Площа" at bounding box center [49, 97] width 15 height 6
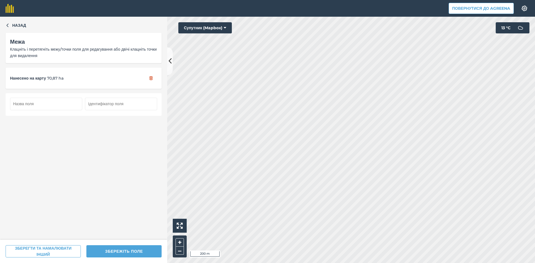
click at [40, 103] on input "text" at bounding box center [46, 104] width 72 height 12
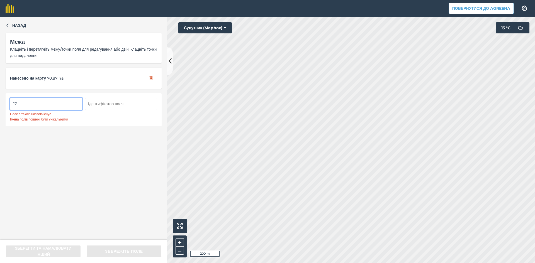
type input "1"
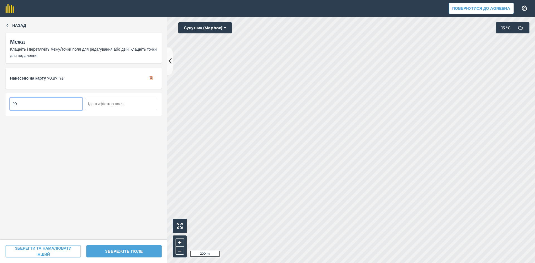
type input "19"
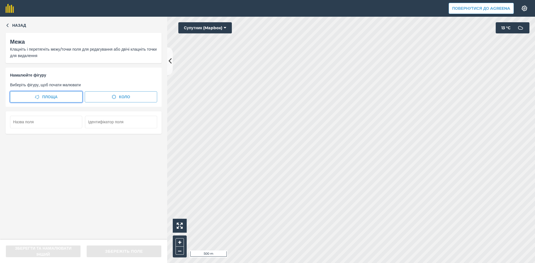
click at [44, 96] on span "Площа" at bounding box center [49, 97] width 15 height 6
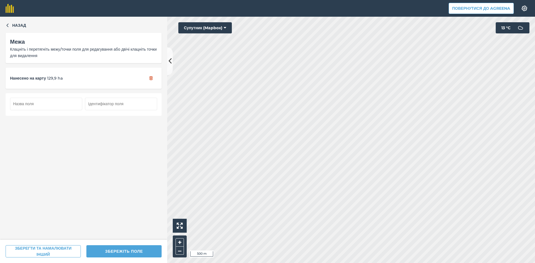
click at [45, 105] on input "text" at bounding box center [46, 104] width 72 height 12
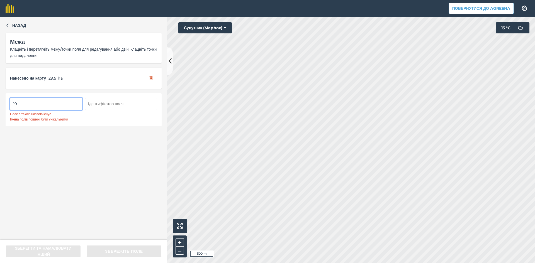
type input "1"
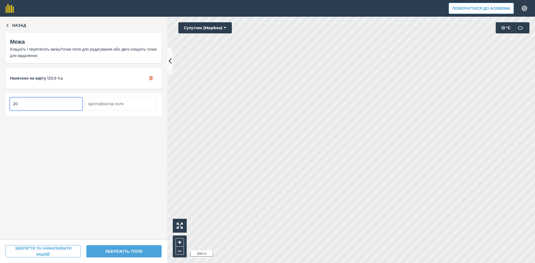
type input "20"
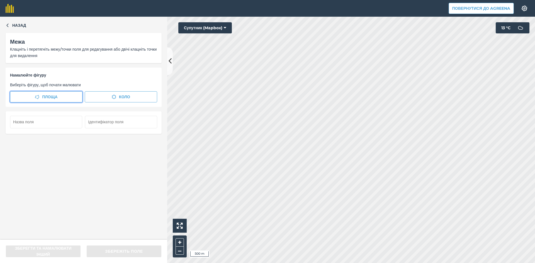
click at [50, 97] on span "Площа" at bounding box center [49, 97] width 15 height 6
click at [55, 97] on span "Площа" at bounding box center [49, 97] width 15 height 6
click at [43, 99] on span "Площа" at bounding box center [49, 97] width 15 height 6
click at [62, 96] on button "Площа" at bounding box center [46, 96] width 72 height 11
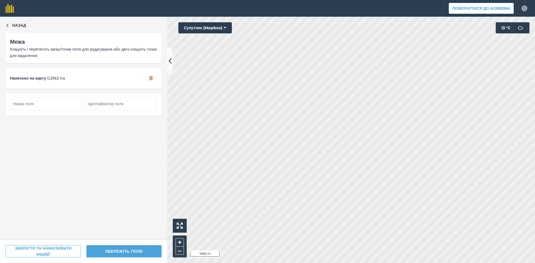
click at [131, 250] on button "ЗБЕРЕЖІТЬ ПОЛЕ" at bounding box center [123, 251] width 75 height 12
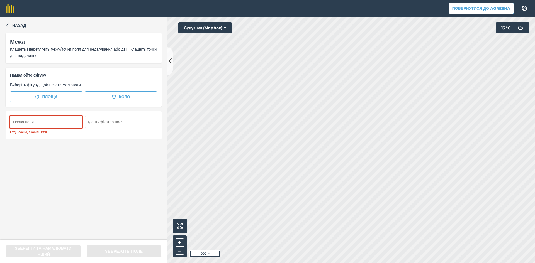
click at [59, 122] on input "text" at bounding box center [46, 122] width 72 height 12
type input "1"
type input "2"
click at [110, 122] on input "text" at bounding box center [121, 122] width 72 height 12
click at [107, 138] on div "Будь ласка, вкажіть ім'я" at bounding box center [84, 125] width 156 height 28
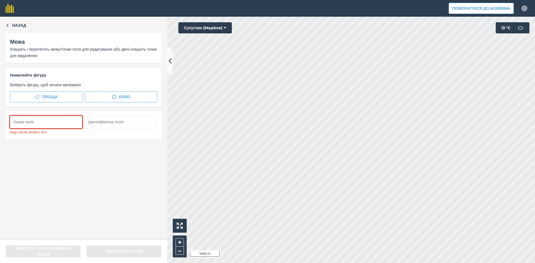
click at [104, 124] on input "text" at bounding box center [121, 122] width 72 height 12
click at [57, 152] on div "Назад Межа Клацніть і перетягніть межу/точки поля для редагування або двічі кла…" at bounding box center [83, 128] width 167 height 223
click at [57, 126] on input "text" at bounding box center [46, 122] width 72 height 12
click at [64, 123] on input "text" at bounding box center [46, 122] width 72 height 12
click at [106, 122] on input "17" at bounding box center [121, 122] width 72 height 12
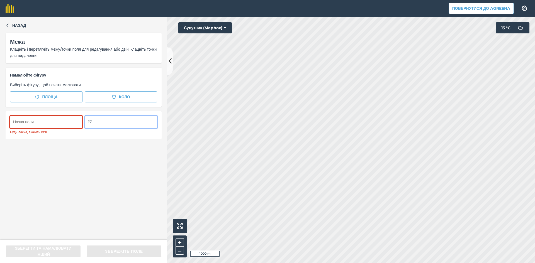
type input "1"
click at [53, 126] on input "text" at bounding box center [46, 122] width 72 height 12
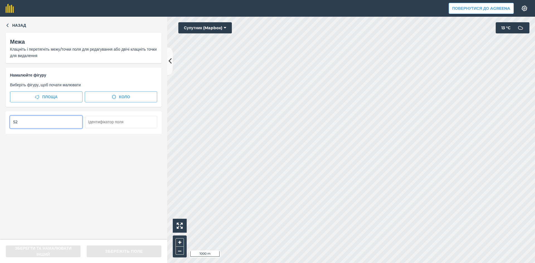
type input "5"
click at [98, 123] on input "text" at bounding box center [121, 122] width 72 height 12
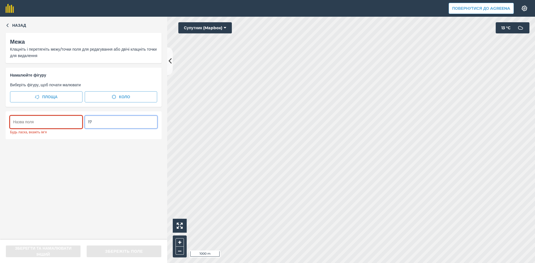
type input "1"
click at [45, 95] on span "Площа" at bounding box center [49, 97] width 15 height 6
click at [49, 93] on button "Площа" at bounding box center [46, 96] width 72 height 11
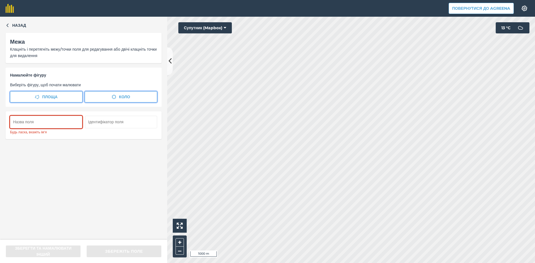
click at [116, 95] on button "Коло" at bounding box center [121, 96] width 72 height 11
click at [65, 97] on button "Площа" at bounding box center [46, 96] width 72 height 11
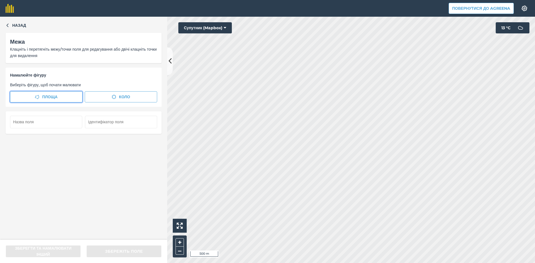
click at [44, 94] on span "Площа" at bounding box center [49, 97] width 15 height 6
click at [57, 95] on span "Площа" at bounding box center [49, 97] width 15 height 6
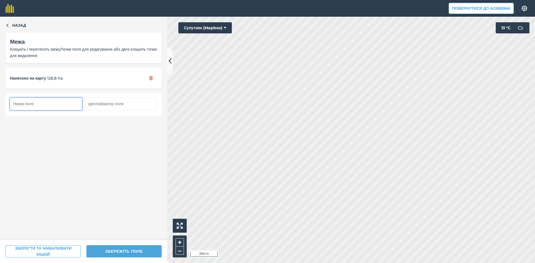
click at [45, 102] on input "text" at bounding box center [46, 104] width 72 height 12
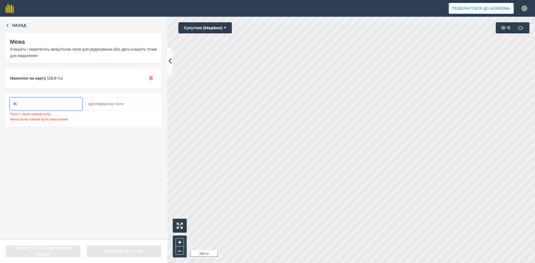
type input "1"
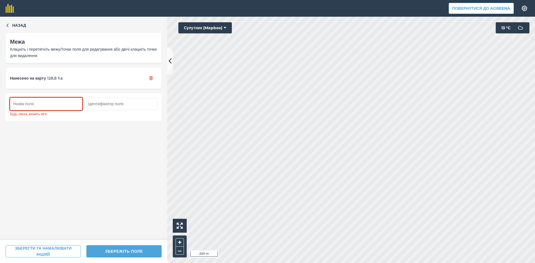
type input "1"
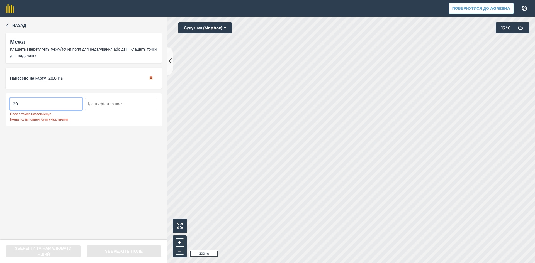
type input "2"
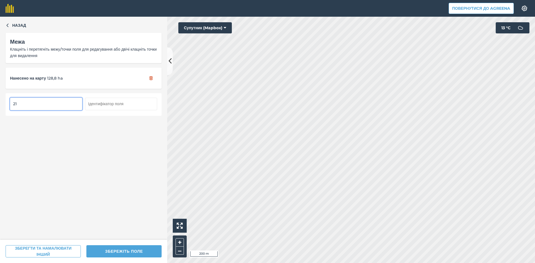
type input "21"
